Goal: Information Seeking & Learning: Learn about a topic

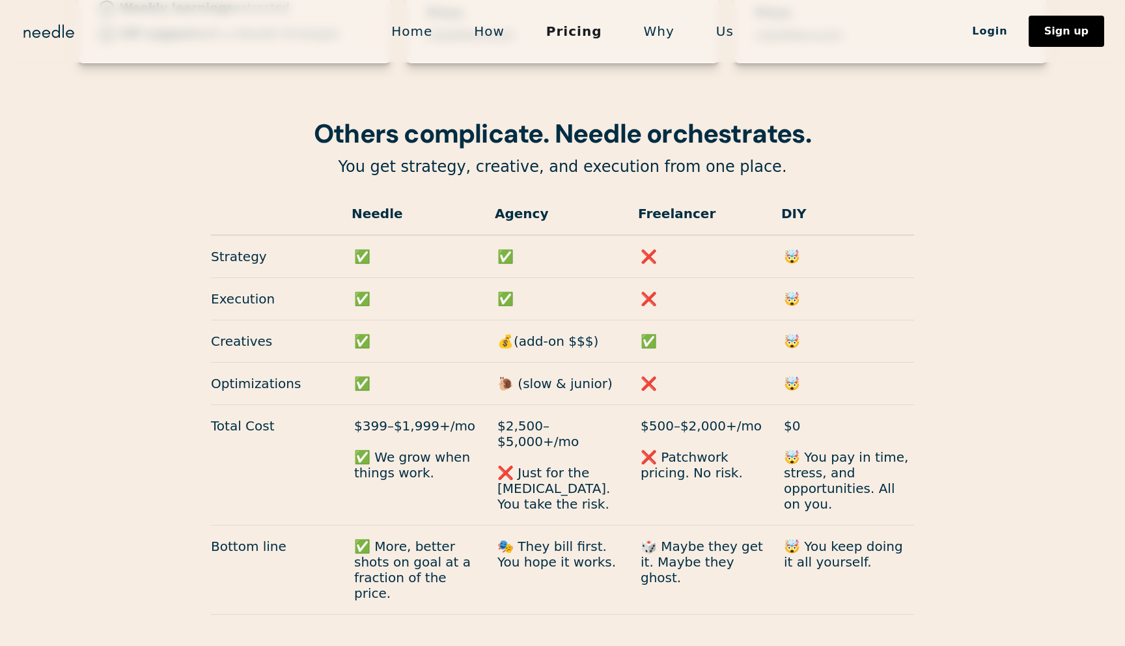
scroll to position [1042, 0]
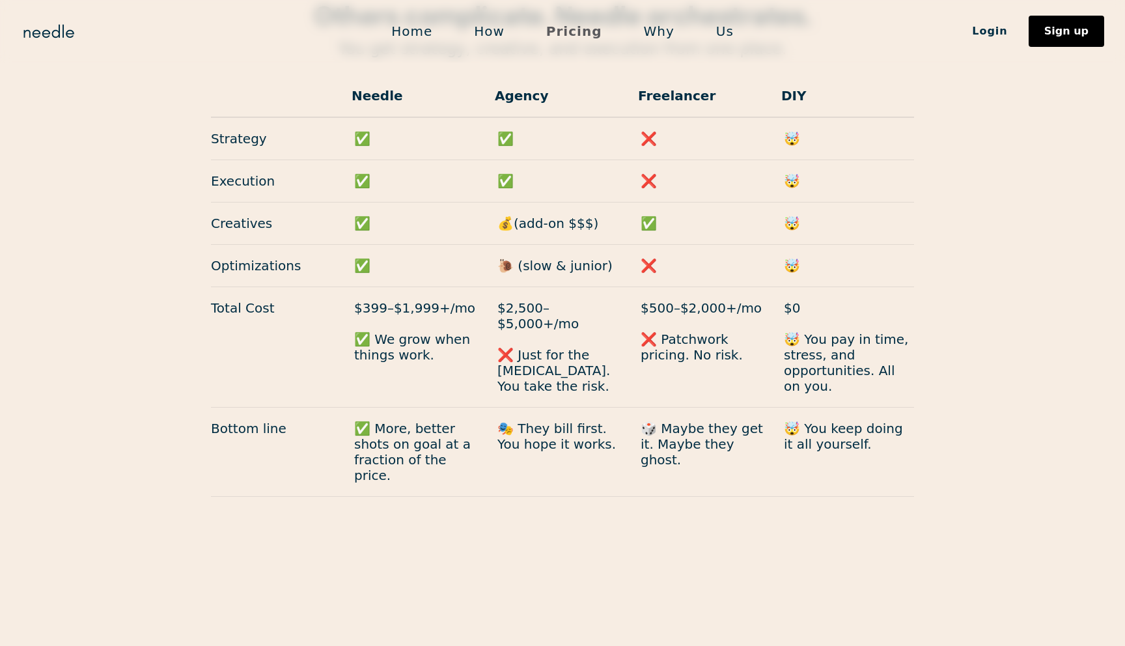
drag, startPoint x: 0, startPoint y: 0, endPoint x: 583, endPoint y: 27, distance: 583.2
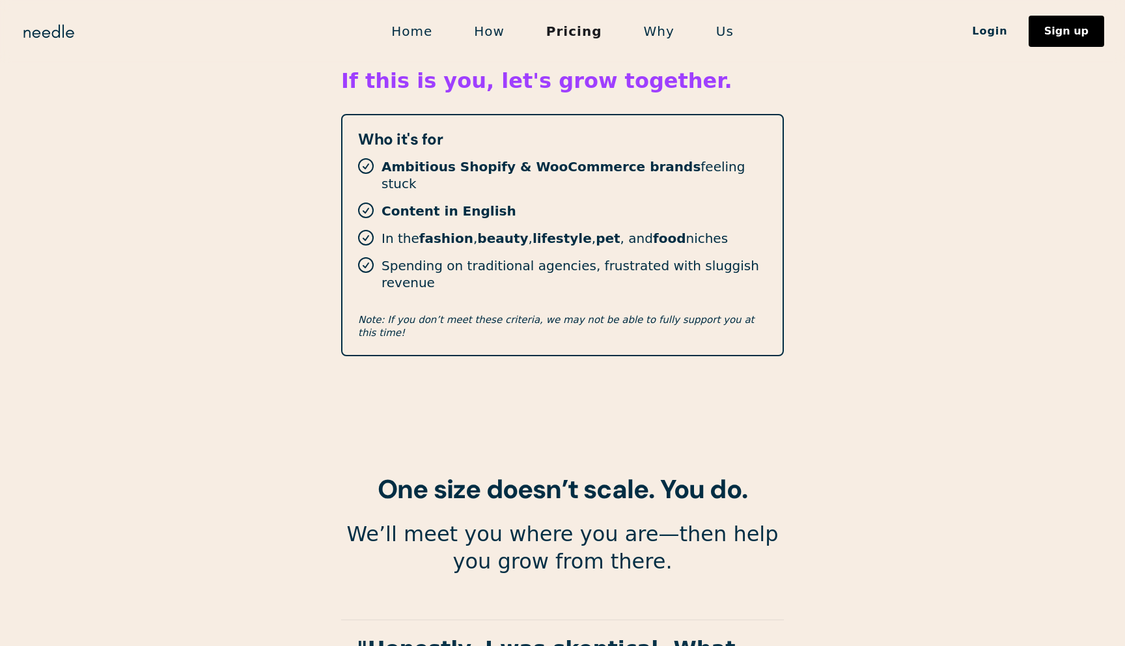
scroll to position [1776, 0]
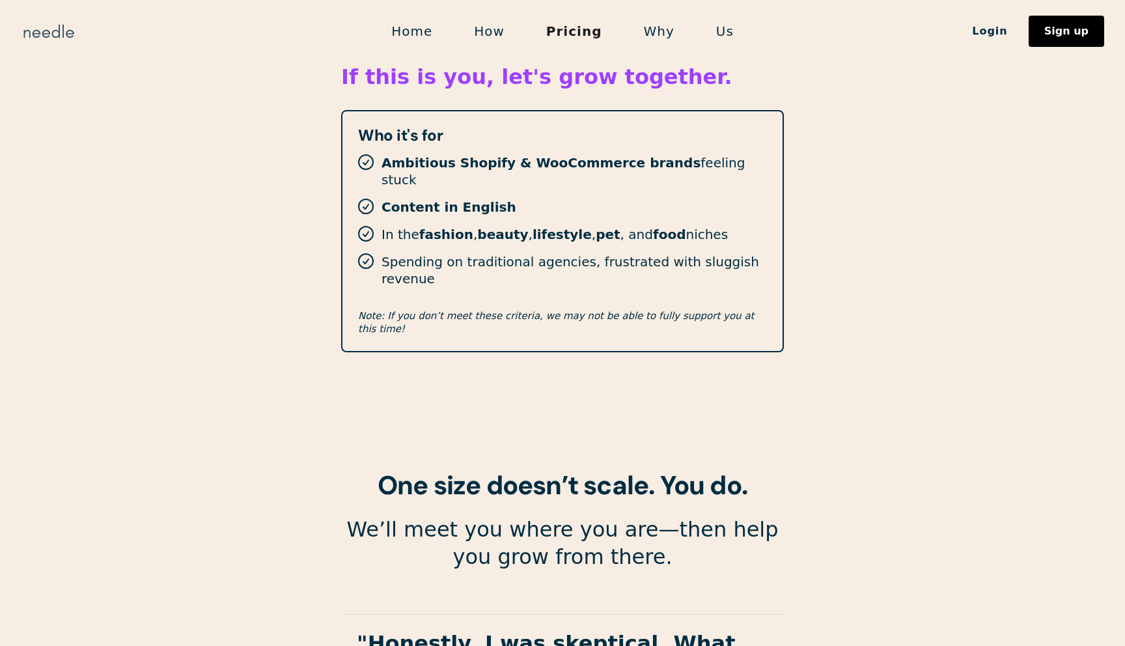
click at [45, 32] on img "home" at bounding box center [49, 31] width 56 height 21
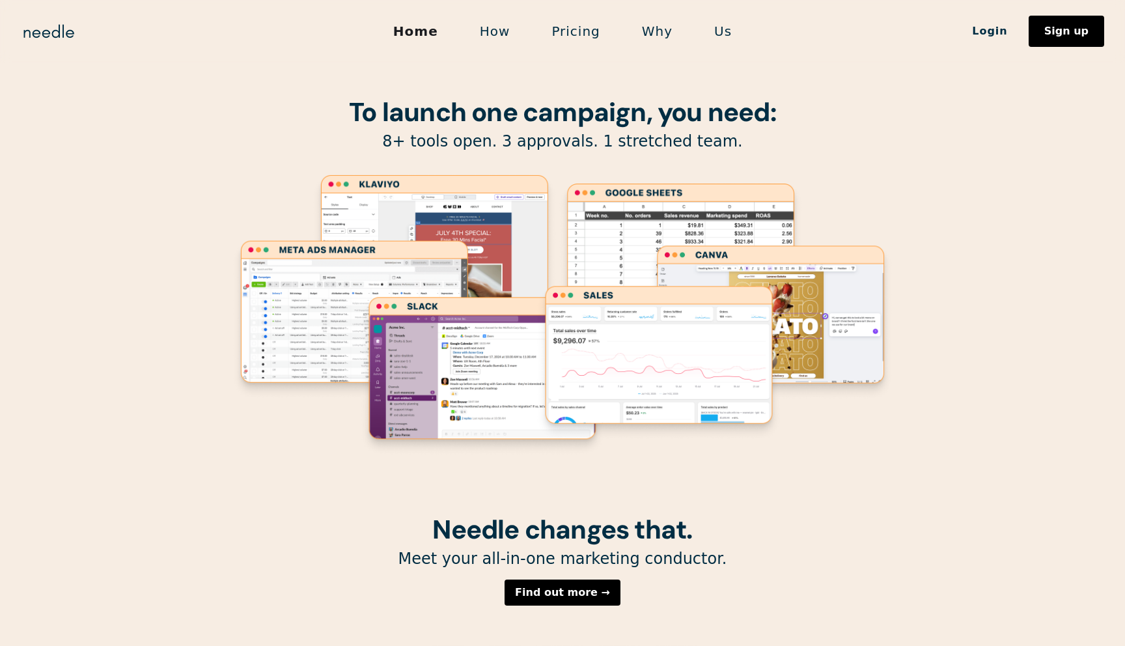
click at [974, 227] on section "To launch one campaign, you need: 8+ tools open. 3 approvals. 1 stretched team." at bounding box center [562, 257] width 1125 height 515
click at [574, 27] on link "Pricing" at bounding box center [575, 31] width 90 height 27
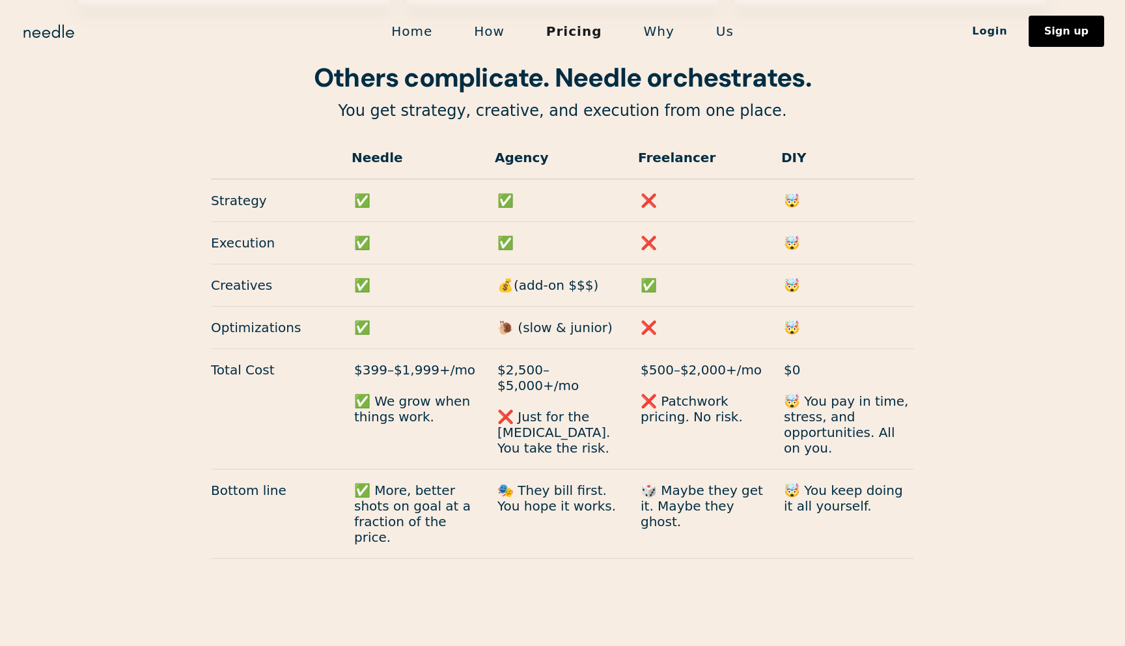
scroll to position [1099, 0]
